Goal: Find contact information: Find contact information

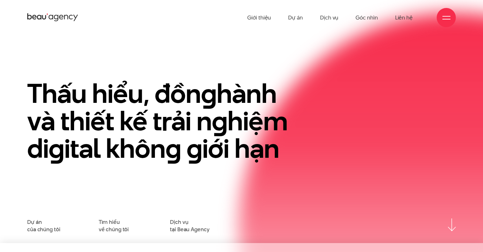
scroll to position [8, 0]
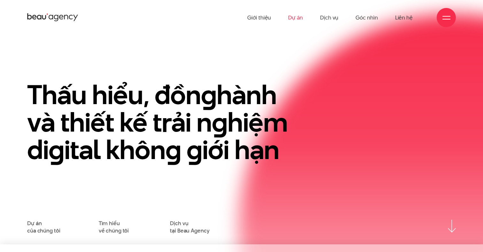
click at [297, 19] on link "Dự án" at bounding box center [295, 17] width 15 height 35
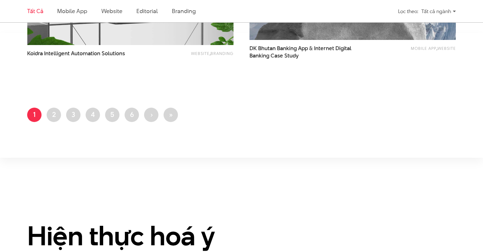
scroll to position [1293, 0]
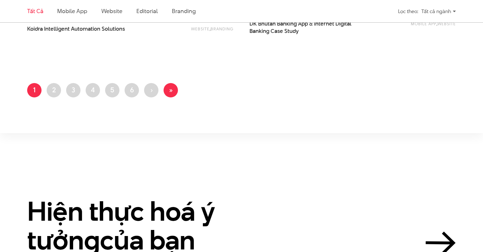
click at [176, 89] on link "Last page »" at bounding box center [171, 90] width 14 height 14
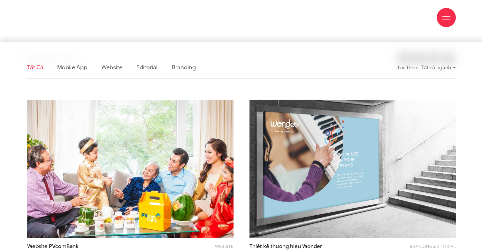
scroll to position [178, 0]
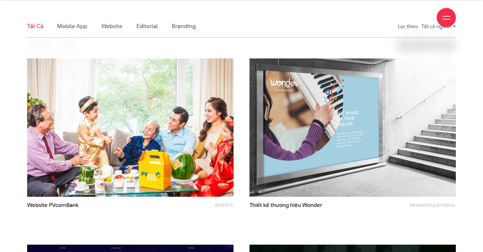
click at [107, 31] on div "Giới thiệu Dự án Dịch vụ Góc nhìn Liên hệ" at bounding box center [241, 17] width 429 height 35
click at [108, 29] on div "Giới thiệu Dự án Dịch vụ Góc nhìn Liên hệ" at bounding box center [241, 17] width 429 height 35
click at [108, 27] on div "Giới thiệu Dự án Dịch vụ Góc nhìn Liên hệ" at bounding box center [241, 17] width 429 height 35
click at [117, 23] on div "Giới thiệu Dự án Dịch vụ Góc nhìn Liên hệ" at bounding box center [241, 17] width 429 height 35
click at [73, 27] on div "Giới thiệu Dự án Dịch vụ Góc nhìn Liên hệ" at bounding box center [241, 17] width 429 height 35
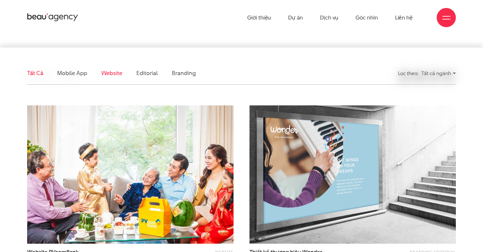
click at [113, 72] on link "Website" at bounding box center [111, 73] width 21 height 8
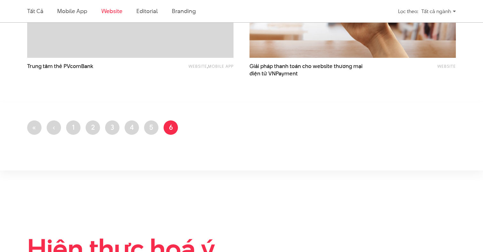
scroll to position [660, 0]
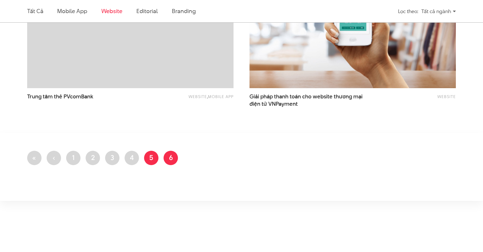
click at [153, 160] on link "Trang 5" at bounding box center [151, 158] width 14 height 14
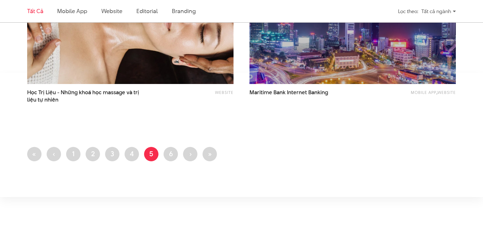
scroll to position [1233, 0]
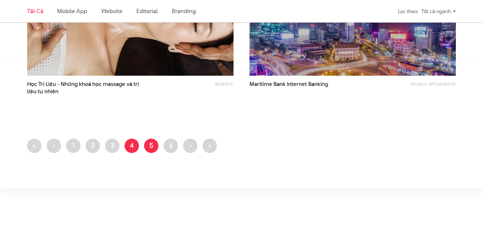
click at [135, 142] on link "Trang 4" at bounding box center [132, 146] width 14 height 14
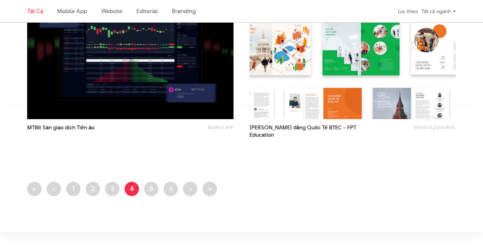
scroll to position [1193, 0]
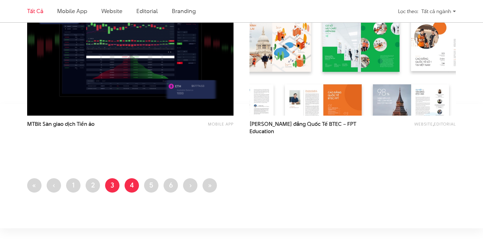
click at [112, 185] on link "Trang 3" at bounding box center [112, 185] width 14 height 14
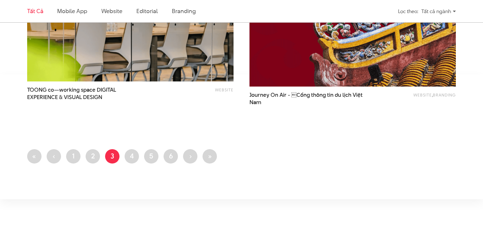
scroll to position [1220, 0]
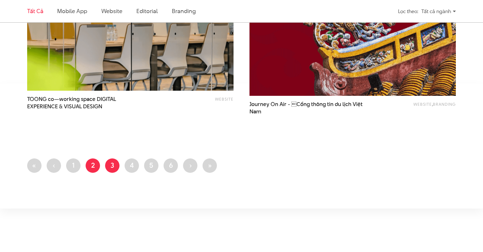
click at [94, 166] on link "Trang 2" at bounding box center [93, 166] width 14 height 14
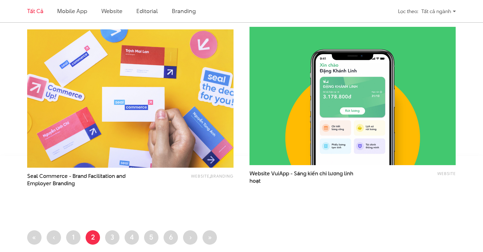
scroll to position [1254, 0]
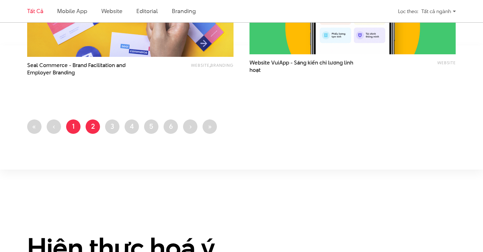
click at [75, 129] on link "Trang 1" at bounding box center [73, 127] width 14 height 14
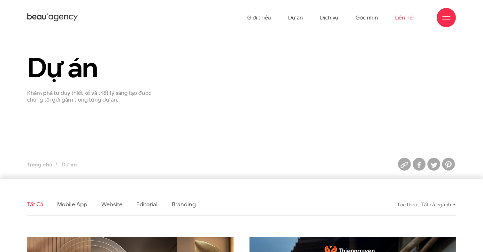
click at [409, 19] on link "Liên hệ" at bounding box center [405, 17] width 18 height 35
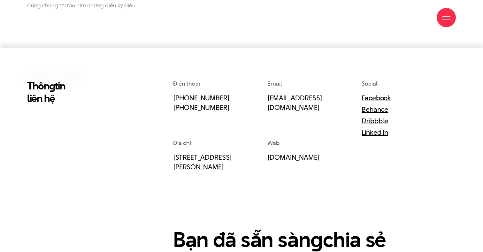
scroll to position [132, 0]
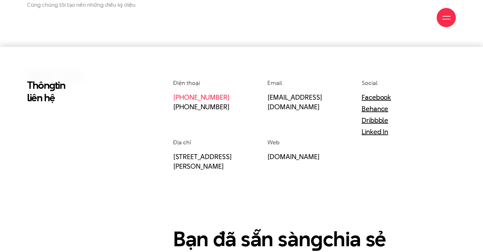
drag, startPoint x: 230, startPoint y: 97, endPoint x: 174, endPoint y: 97, distance: 56.3
click at [174, 97] on p "[PHONE_NUMBER] [PHONE_NUMBER]" at bounding box center [212, 101] width 78 height 19
copy link "[PHONE_NUMBER]"
drag, startPoint x: 233, startPoint y: 107, endPoint x: 171, endPoint y: 109, distance: 62.7
click at [171, 109] on div "Điện thoại (+84) 97 531 9889 (+84) 86 929 1771 Email info@beau.vn Social Facebo…" at bounding box center [315, 202] width 293 height 246
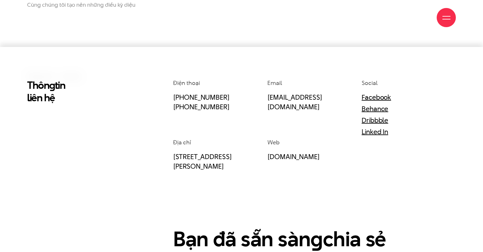
copy link "[PHONE_NUMBER]"
click at [241, 103] on p "(+84) 97 531 9889 (+84) 86 929 1771" at bounding box center [212, 101] width 78 height 19
drag, startPoint x: 230, startPoint y: 105, endPoint x: 192, endPoint y: 106, distance: 37.5
click at [192, 106] on p "(+84) 97 531 9889 (+84) 86 929 1771" at bounding box center [212, 101] width 78 height 19
copy link "86 929 1771"
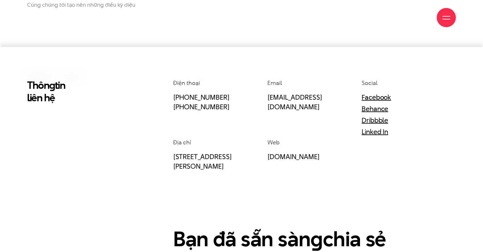
drag, startPoint x: 230, startPoint y: 95, endPoint x: 170, endPoint y: 98, distance: 60.5
click at [170, 98] on div "Điện thoại (+84) 97 531 9889 (+84) 86 929 1771 Email info@beau.vn Social Facebo…" at bounding box center [315, 202] width 293 height 246
copy link "[PHONE_NUMBER]"
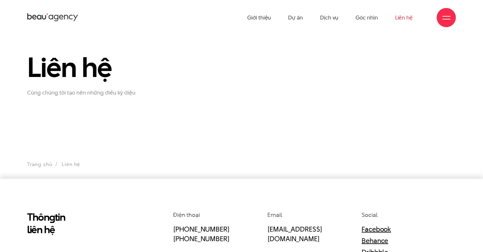
scroll to position [0, 0]
click at [259, 19] on link "Giới thiệu" at bounding box center [259, 17] width 24 height 35
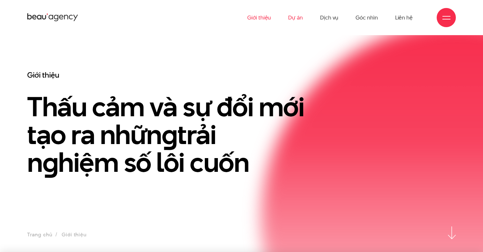
click at [294, 16] on link "Dự án" at bounding box center [295, 17] width 15 height 35
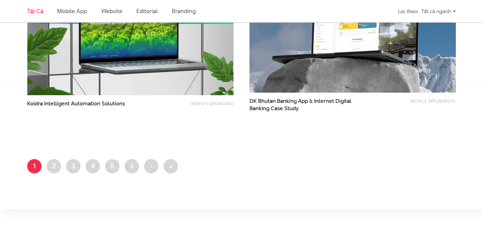
scroll to position [1212, 0]
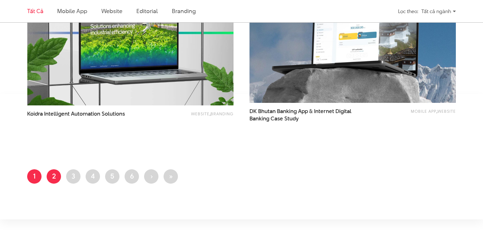
click at [48, 173] on link "Trang 2" at bounding box center [54, 176] width 14 height 14
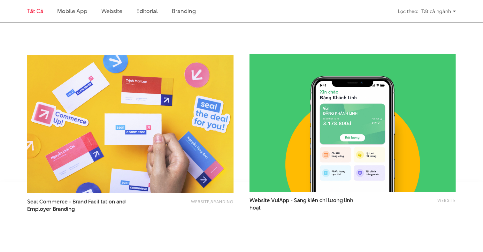
scroll to position [1167, 0]
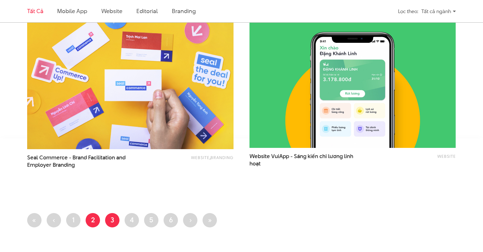
click at [113, 220] on link "Trang 3" at bounding box center [112, 220] width 14 height 14
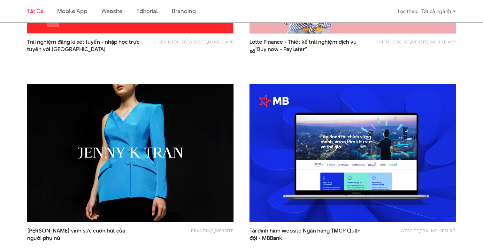
scroll to position [548, 0]
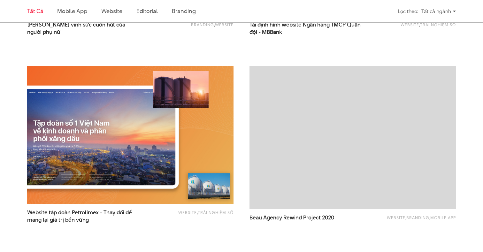
click at [115, 141] on img at bounding box center [130, 135] width 227 height 152
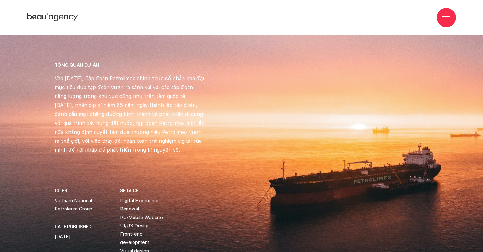
scroll to position [176, 0]
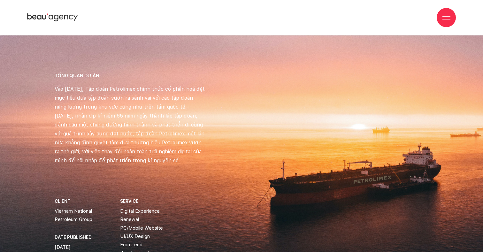
click at [290, 67] on div "Phát triển toàn diện Kinh doanh bền vững" at bounding box center [194, 17] width 288 height 114
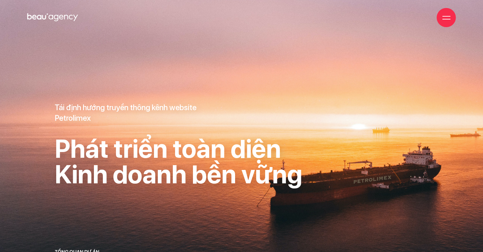
scroll to position [0, 0]
